Goal: Information Seeking & Learning: Learn about a topic

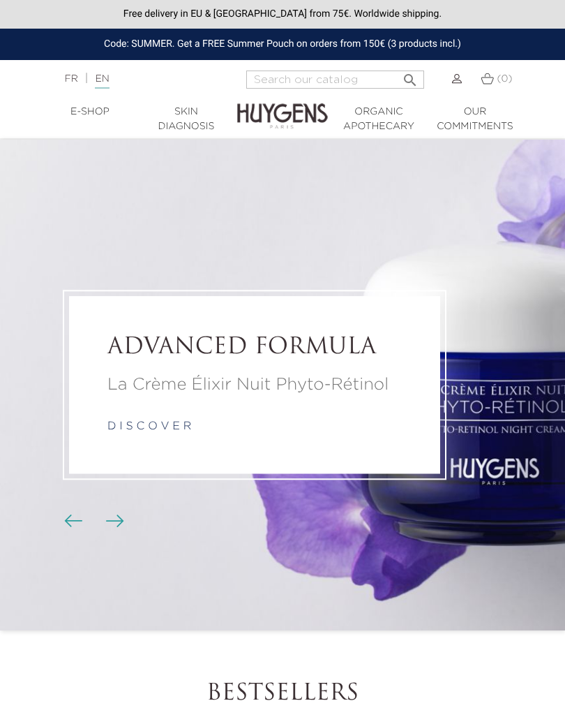
click at [189, 128] on link "Skin Diagnosis" at bounding box center [186, 119] width 96 height 29
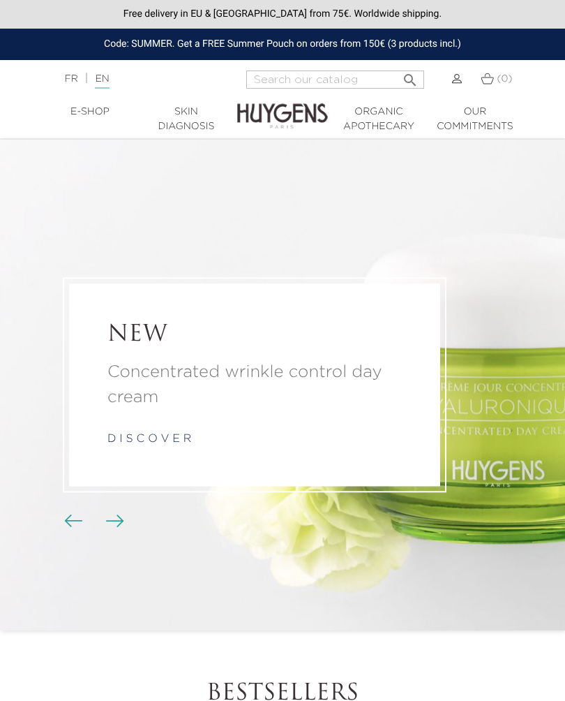
click at [123, 527] on span "Carousel buttons" at bounding box center [115, 519] width 21 height 21
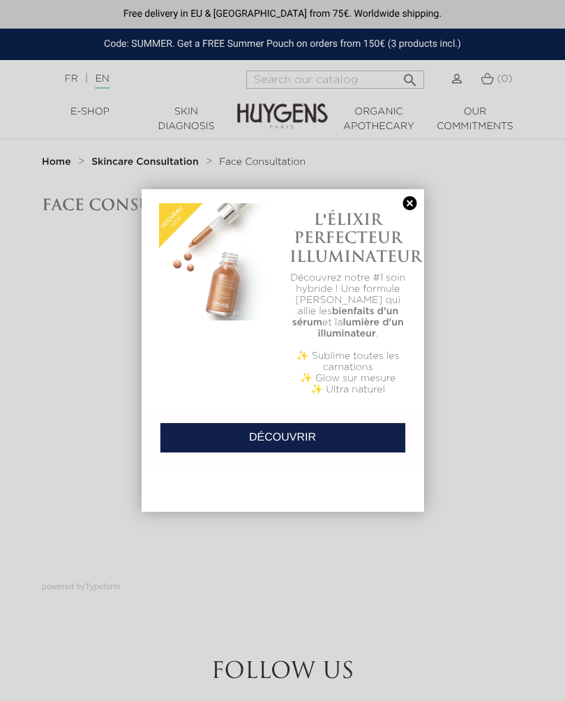
click at [414, 207] on link at bounding box center [411, 203] width 20 height 15
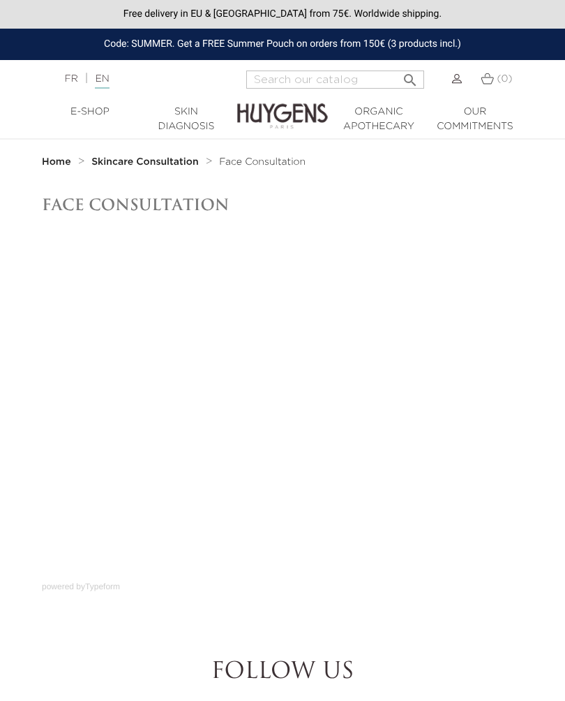
click at [316, 89] on img at bounding box center [282, 106] width 91 height 50
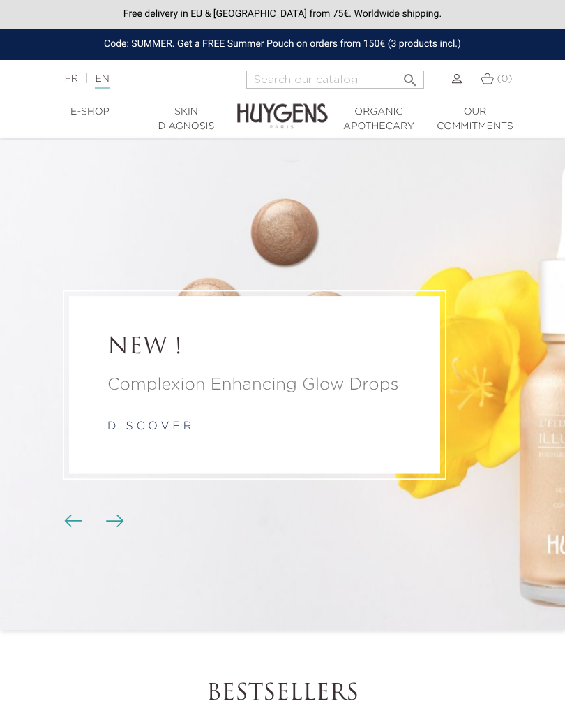
click at [299, 88] on img at bounding box center [282, 106] width 91 height 50
click at [297, 90] on img at bounding box center [282, 106] width 91 height 50
click at [290, 80] on input "Search" at bounding box center [335, 80] width 178 height 18
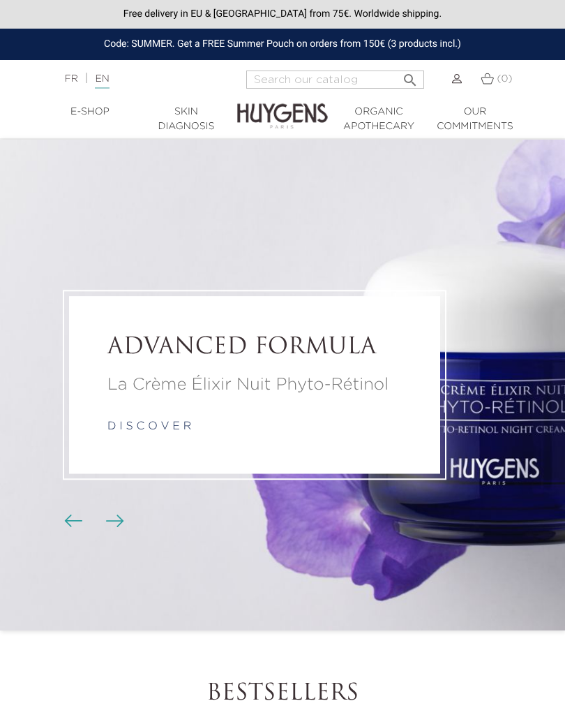
scroll to position [0, 10]
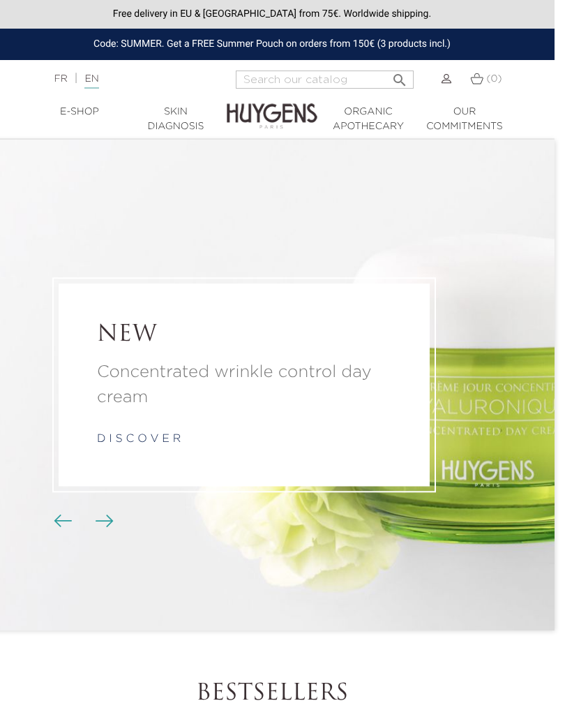
click at [142, 386] on p "Concentrated wrinkle control day cream" at bounding box center [244, 385] width 295 height 50
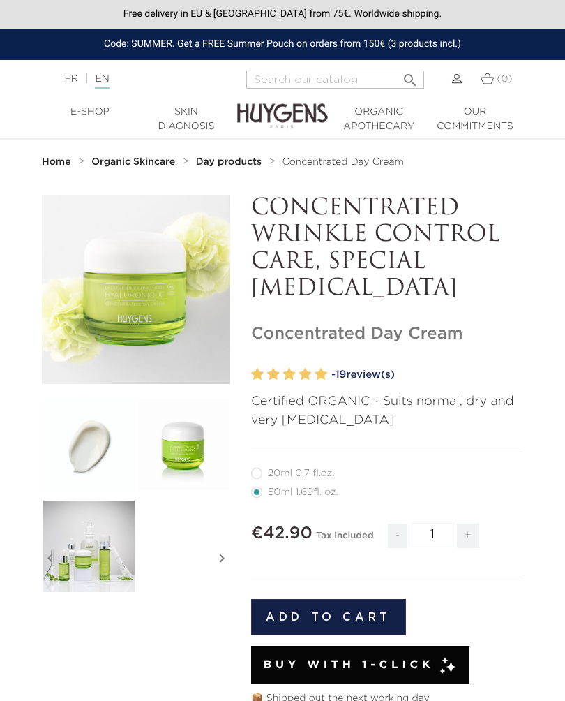
click at [507, 339] on h1 "Concentrated Day Cream" at bounding box center [387, 334] width 272 height 20
click at [315, 88] on img at bounding box center [282, 106] width 91 height 50
click at [281, 83] on img at bounding box center [282, 106] width 91 height 50
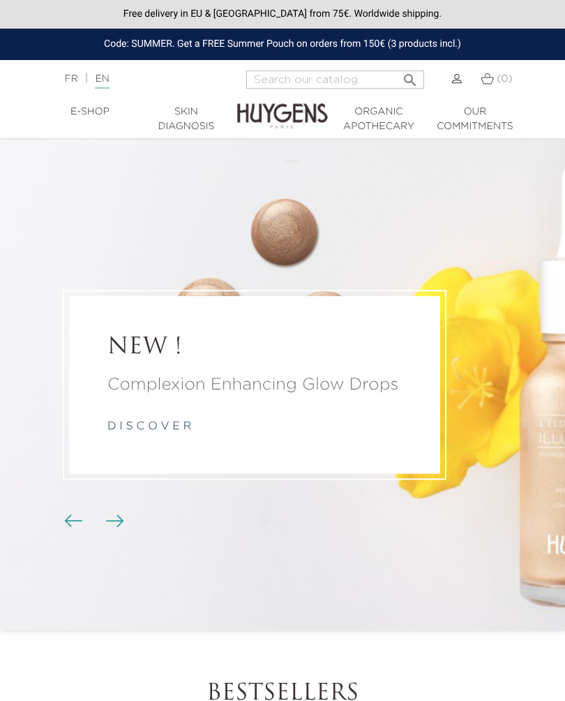
click at [281, 86] on img at bounding box center [282, 106] width 91 height 50
click at [303, 80] on input "Search" at bounding box center [335, 80] width 178 height 18
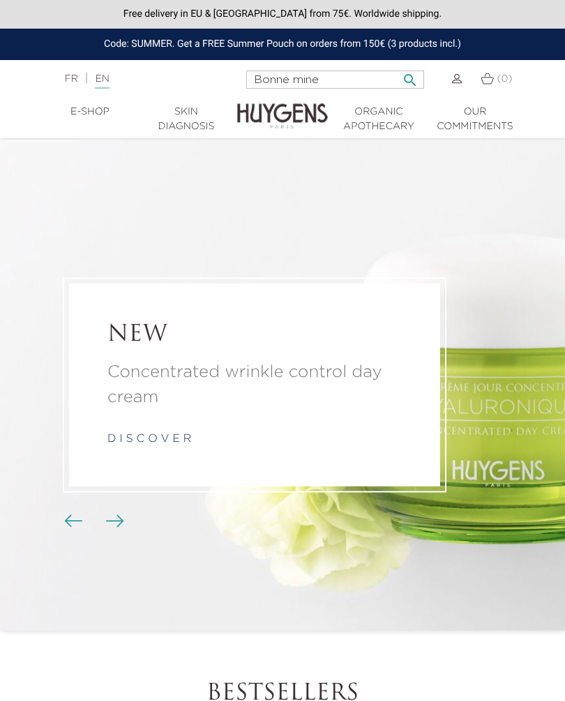
type input "Bonne mine"
click at [406, 76] on button " Search" at bounding box center [410, 75] width 25 height 19
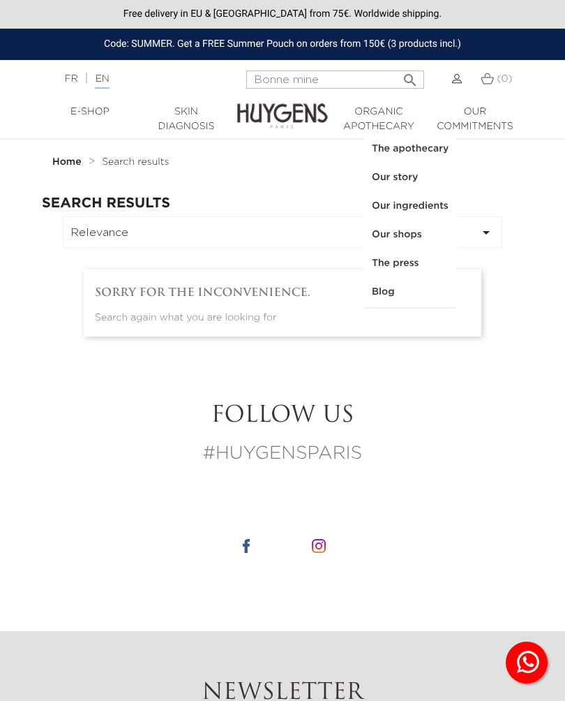
click at [431, 154] on link "The apothecary" at bounding box center [410, 149] width 91 height 29
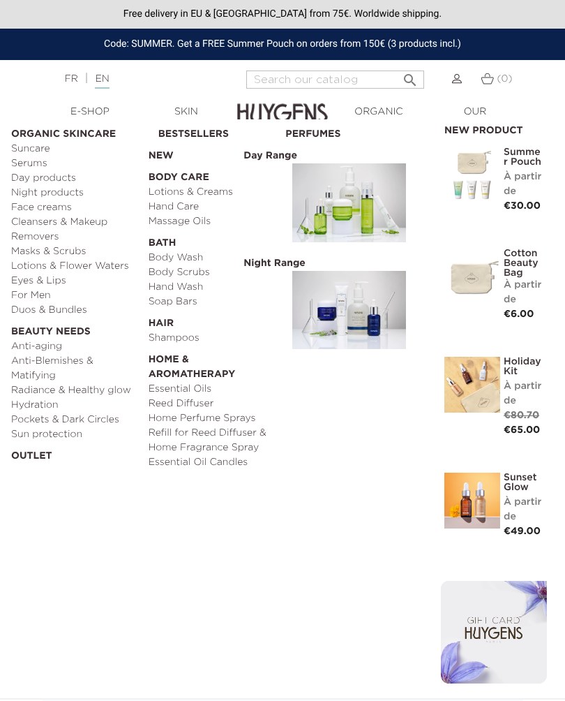
click at [95, 108] on link "  E-Shop" at bounding box center [90, 112] width 96 height 15
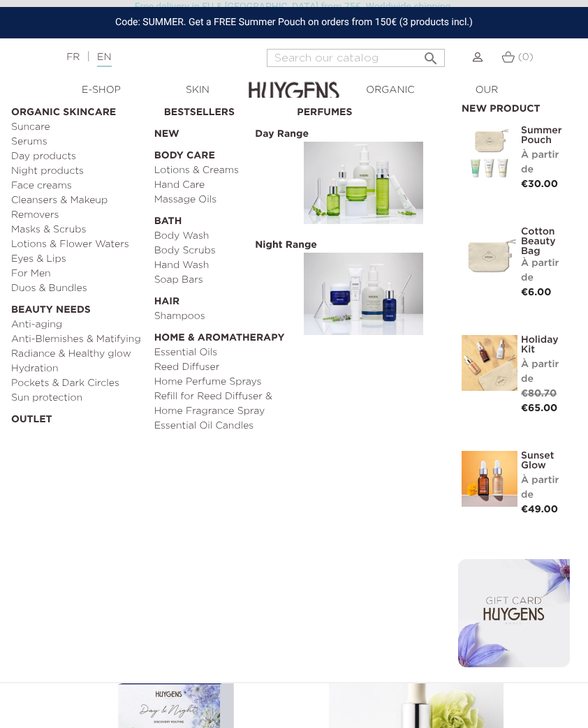
click at [61, 151] on link "Day products" at bounding box center [77, 156] width 133 height 15
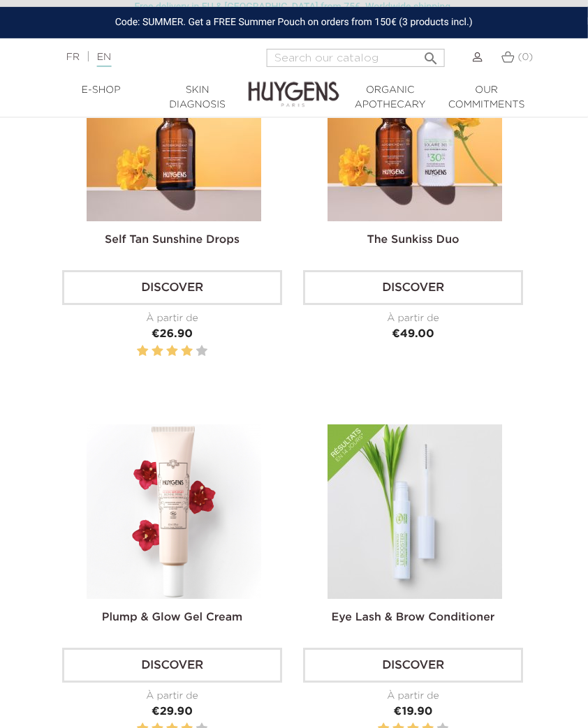
scroll to position [2927, 2]
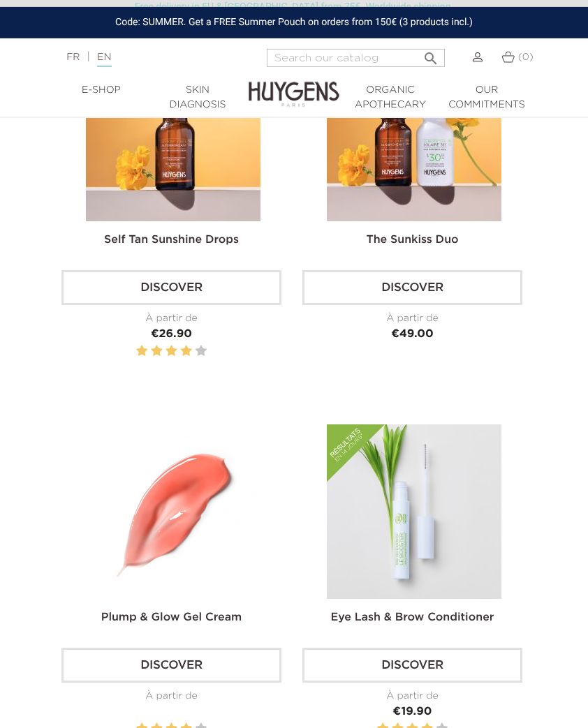
click at [192, 506] on img at bounding box center [173, 511] width 175 height 175
